Goal: Find specific page/section: Find specific page/section

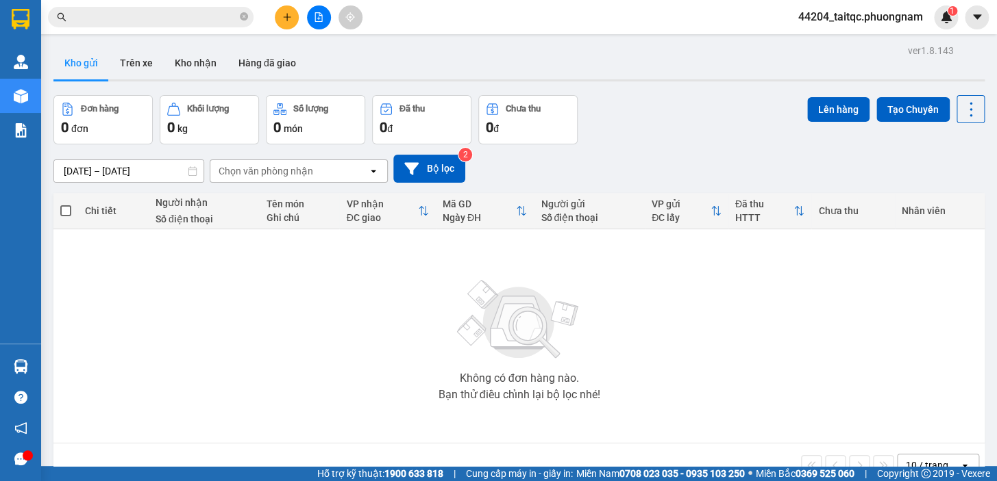
click at [314, 18] on icon "file-add" at bounding box center [319, 17] width 10 height 10
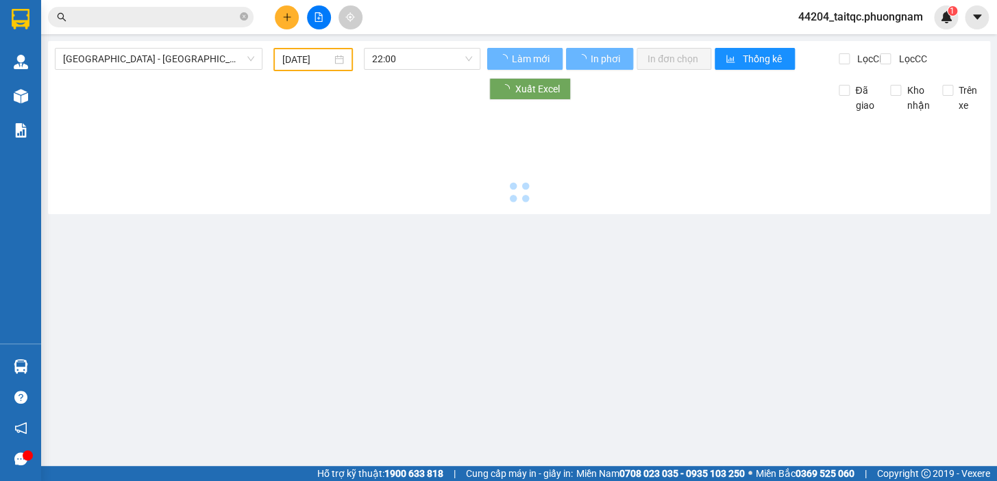
type input "[DATE]"
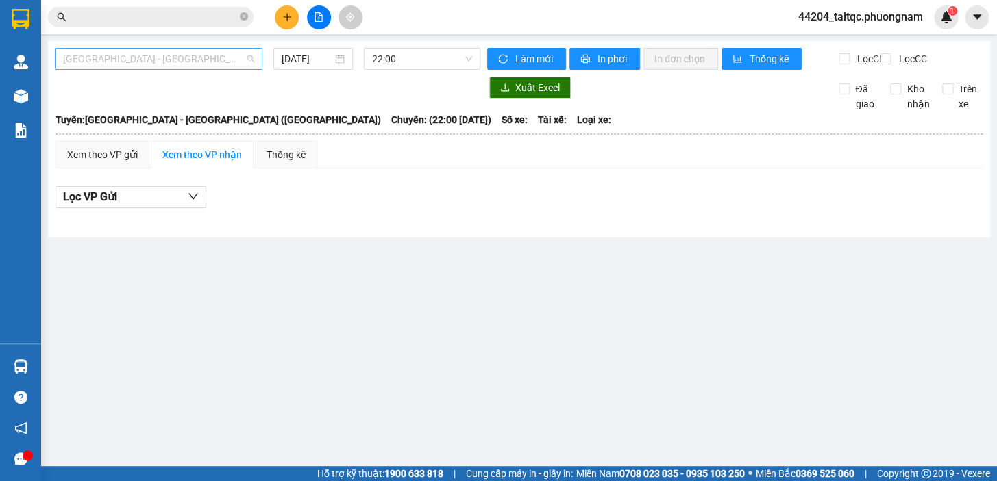
click at [190, 64] on span "[GEOGRAPHIC_DATA] - [GEOGRAPHIC_DATA] ([GEOGRAPHIC_DATA])" at bounding box center [158, 59] width 191 height 21
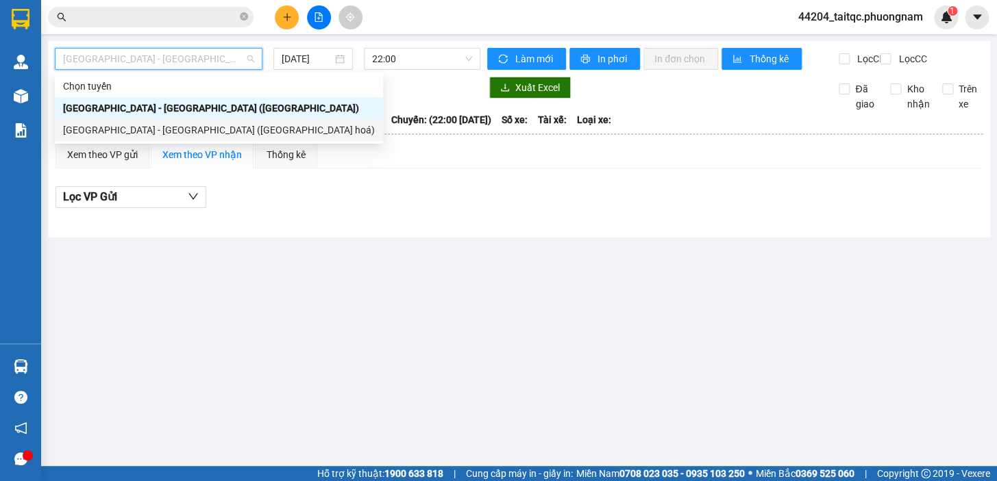
click at [137, 129] on div "[GEOGRAPHIC_DATA] - [GEOGRAPHIC_DATA] ([GEOGRAPHIC_DATA] hoá)" at bounding box center [219, 130] width 312 height 15
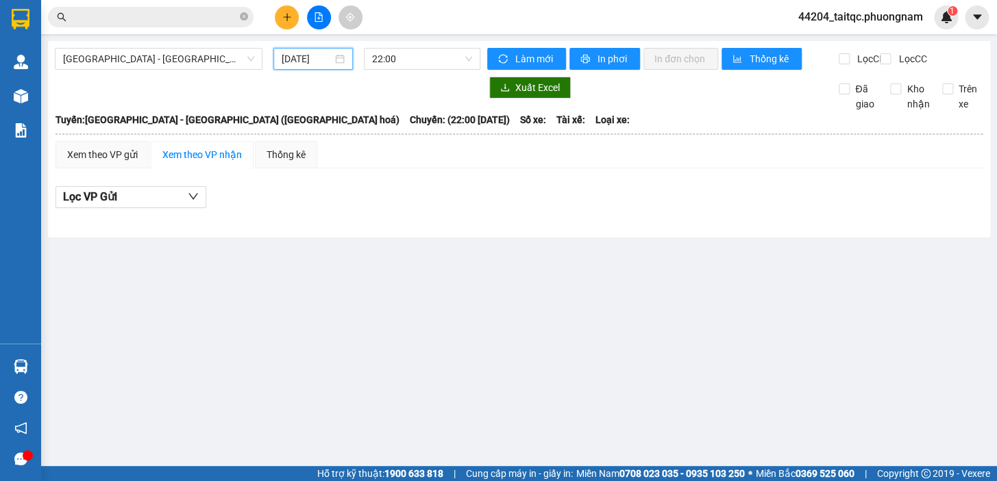
click at [290, 58] on input "[DATE]" at bounding box center [306, 58] width 51 height 15
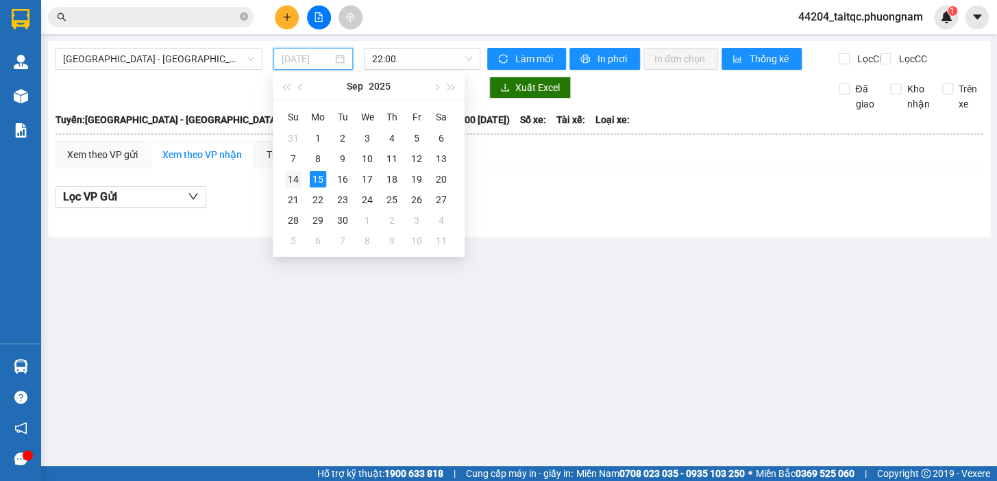
click at [292, 178] on div "14" at bounding box center [293, 179] width 16 height 16
type input "[DATE]"
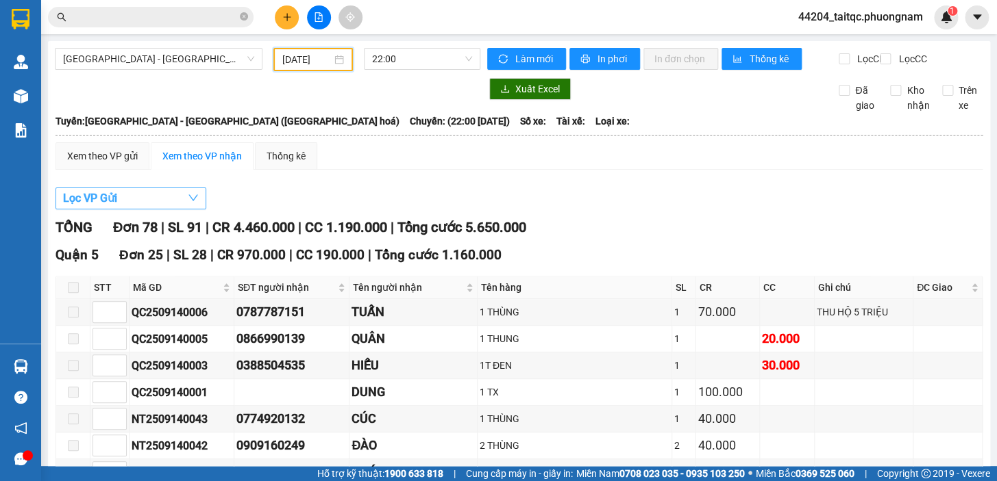
click at [141, 210] on button "Lọc VP Gửi" at bounding box center [130, 199] width 151 height 22
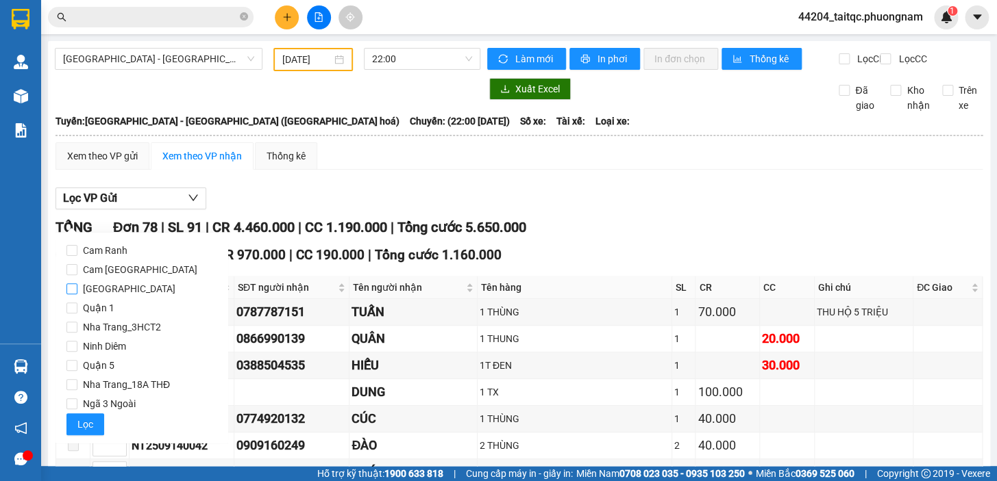
click at [115, 288] on span "[GEOGRAPHIC_DATA]" at bounding box center [128, 288] width 103 height 19
click at [77, 288] on input "[GEOGRAPHIC_DATA]" at bounding box center [71, 289] width 11 height 11
checkbox input "true"
click at [83, 422] on span "Lọc" at bounding box center [85, 424] width 16 height 15
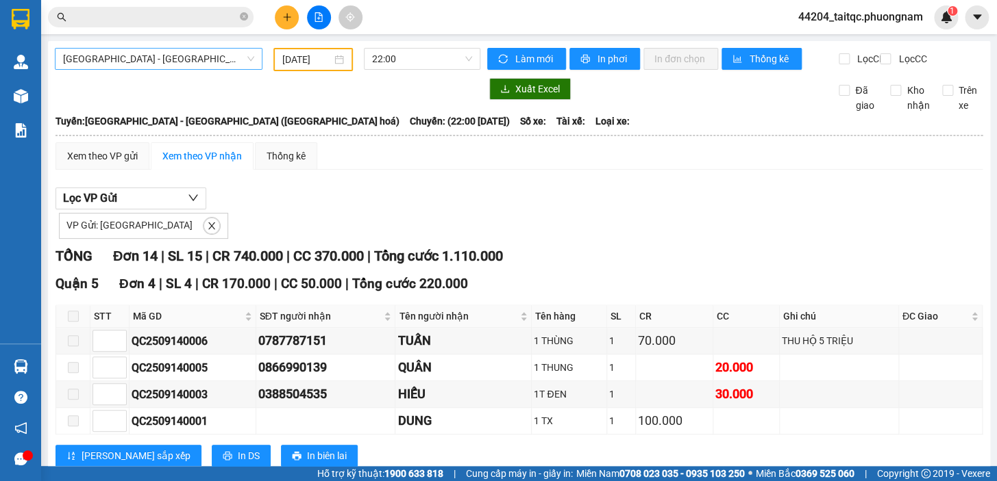
click at [187, 62] on span "[GEOGRAPHIC_DATA] - [GEOGRAPHIC_DATA] ([GEOGRAPHIC_DATA] hoá)" at bounding box center [158, 59] width 191 height 21
click at [187, 59] on span "[GEOGRAPHIC_DATA] - [GEOGRAPHIC_DATA] ([GEOGRAPHIC_DATA] hoá)" at bounding box center [158, 59] width 191 height 21
click at [503, 225] on div "VP Gửi: [GEOGRAPHIC_DATA]" at bounding box center [518, 224] width 927 height 29
click at [454, 214] on div "Lọc VP Gửi VP Gửi: [GEOGRAPHIC_DATA]" at bounding box center [518, 213] width 927 height 51
drag, startPoint x: 453, startPoint y: 214, endPoint x: 362, endPoint y: 216, distance: 91.1
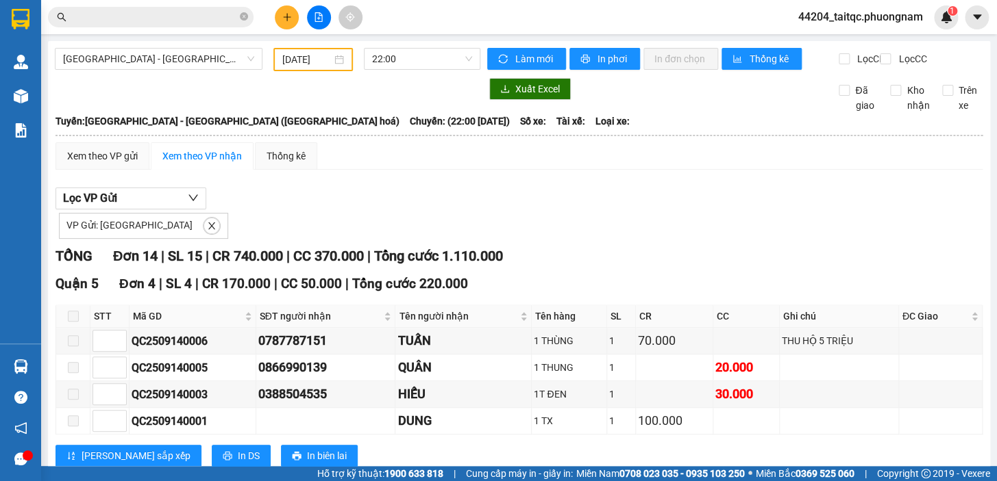
click at [445, 216] on div "Lọc VP Gửi VP Gửi: [GEOGRAPHIC_DATA]" at bounding box center [518, 213] width 927 height 51
click at [306, 54] on input "[DATE]" at bounding box center [307, 59] width 50 height 15
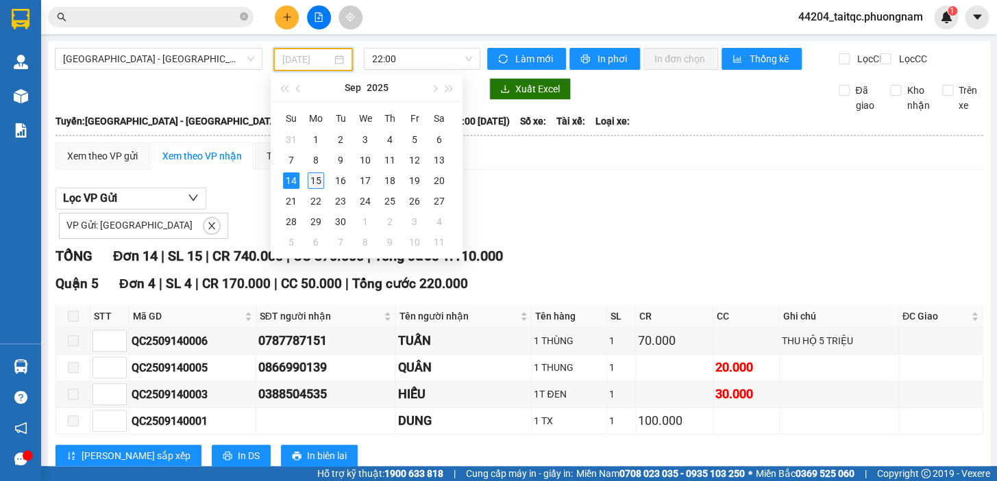
click at [318, 178] on div "15" at bounding box center [316, 181] width 16 height 16
type input "[DATE]"
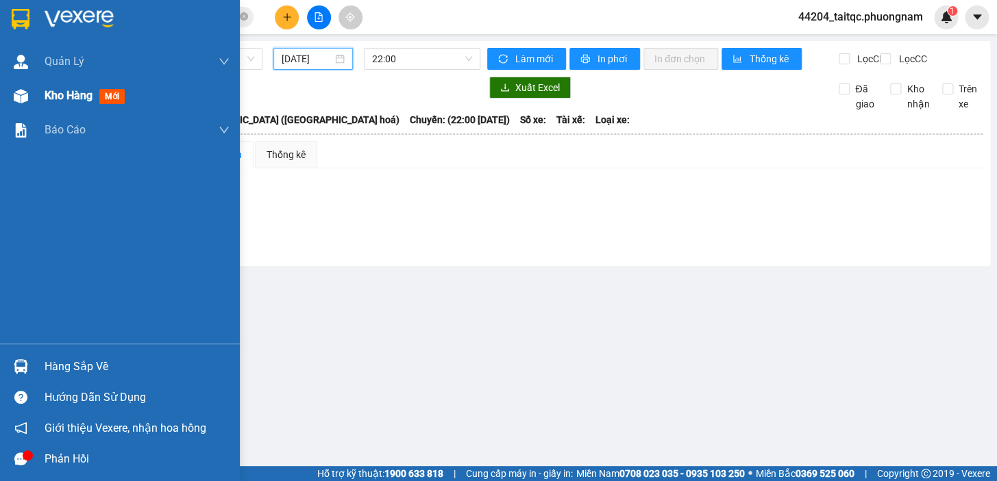
click at [31, 95] on div at bounding box center [21, 96] width 24 height 24
